Goal: Transaction & Acquisition: Purchase product/service

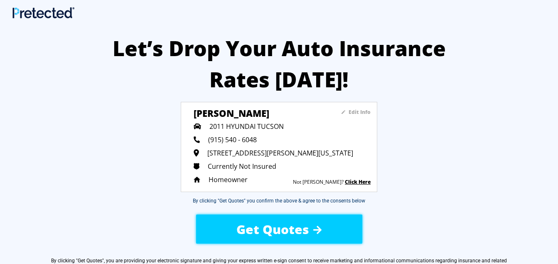
click at [328, 231] on div "Get Quotes" at bounding box center [278, 228] width 140 height 29
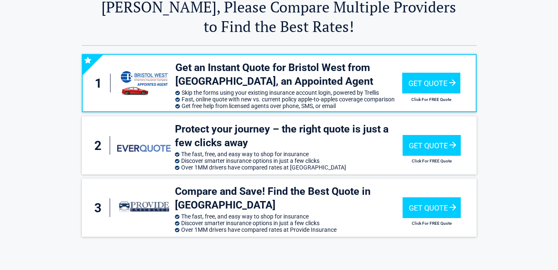
scroll to position [44, 0]
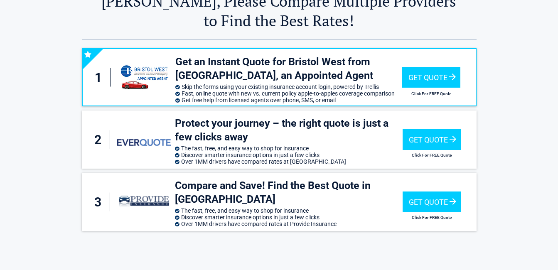
click at [504, 68] on div "1 Get an Instant Quote for Bristol West from [GEOGRAPHIC_DATA], an Appointed Ag…" at bounding box center [279, 163] width 486 height 246
click at [435, 88] on div "Get Quote Click For FREE Quote" at bounding box center [431, 77] width 58 height 44
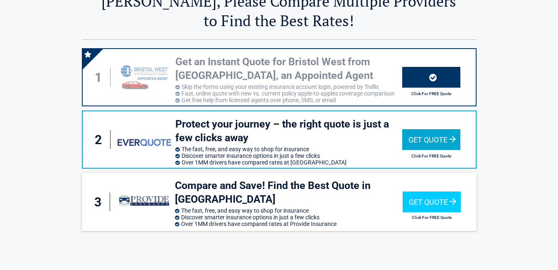
click at [458, 150] on div "Get Quote Click For FREE Quote" at bounding box center [431, 139] width 58 height 44
